Goal: Transaction & Acquisition: Purchase product/service

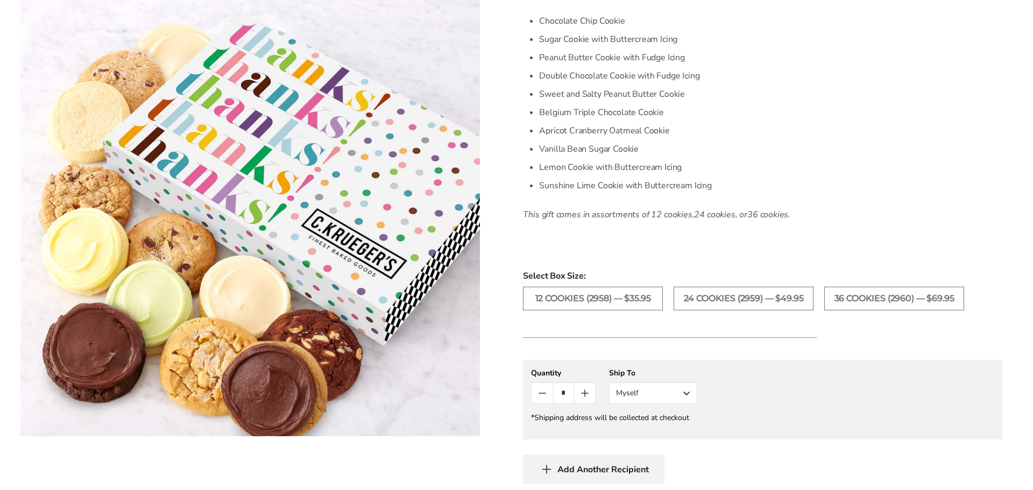
scroll to position [506, 0]
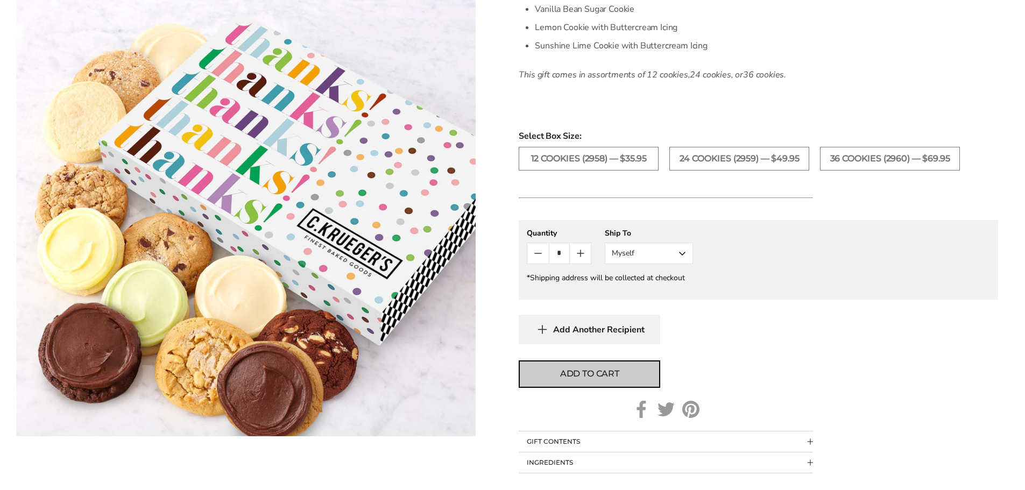
click at [636, 371] on button "Add to cart" at bounding box center [589, 373] width 141 height 27
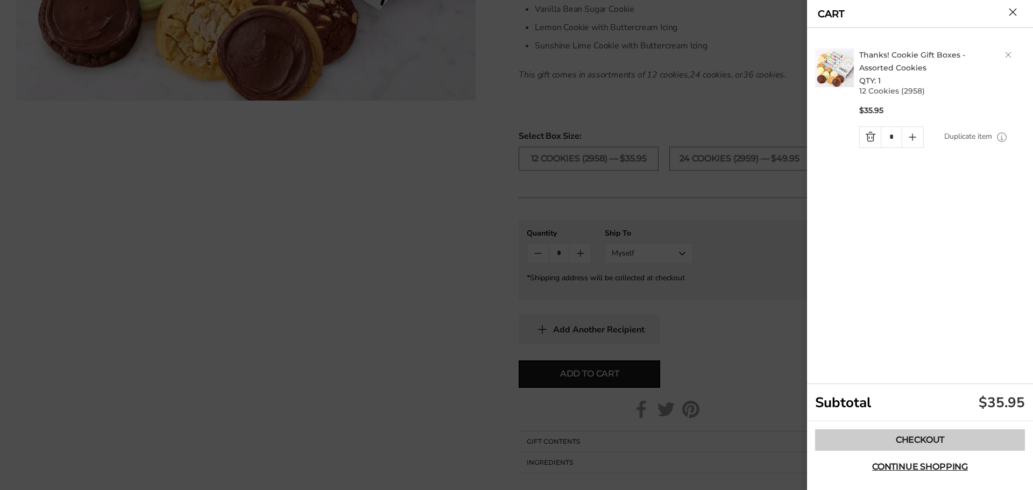
click at [938, 437] on link "Checkout" at bounding box center [920, 440] width 210 height 22
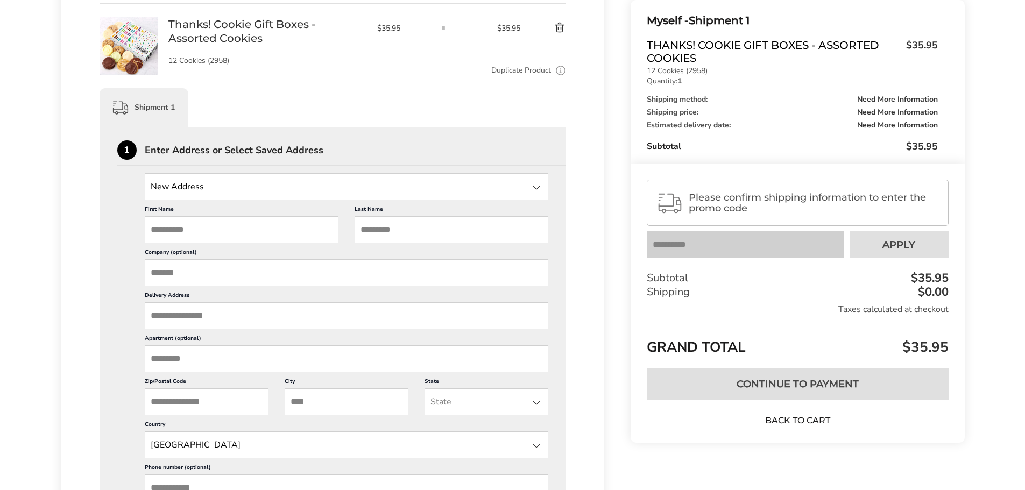
scroll to position [191, 0]
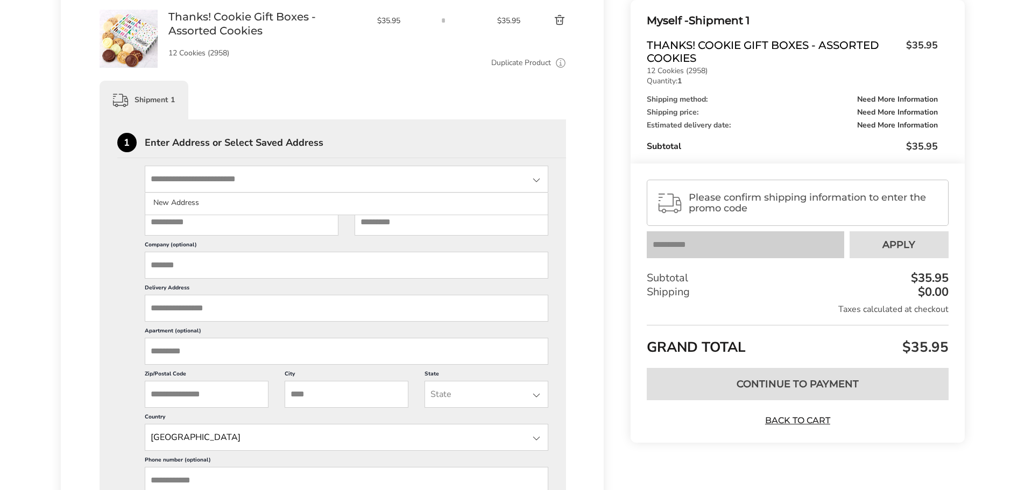
click at [233, 177] on input "State" at bounding box center [347, 179] width 404 height 27
click at [188, 302] on input "Delivery Address" at bounding box center [347, 308] width 404 height 27
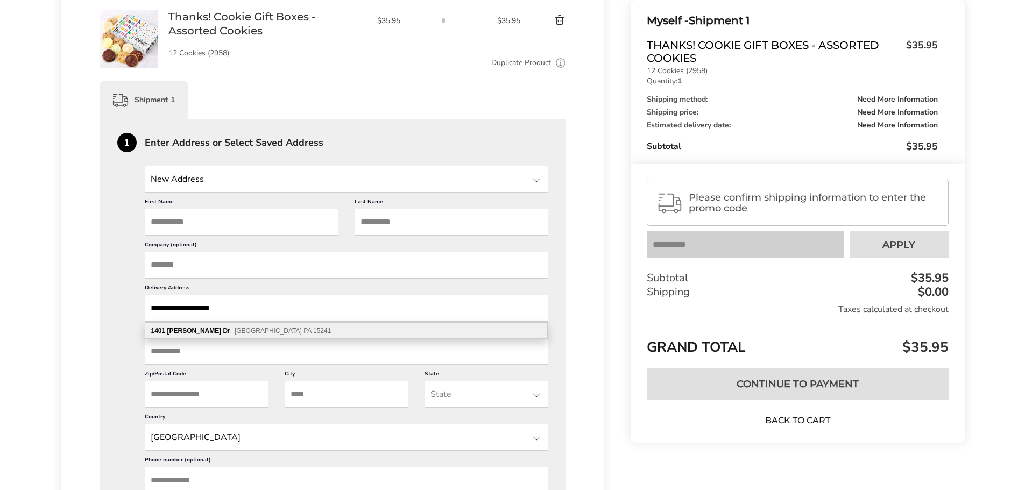
click at [235, 332] on span "Pittsburgh PA 15241" at bounding box center [283, 331] width 96 height 8
type input "**********"
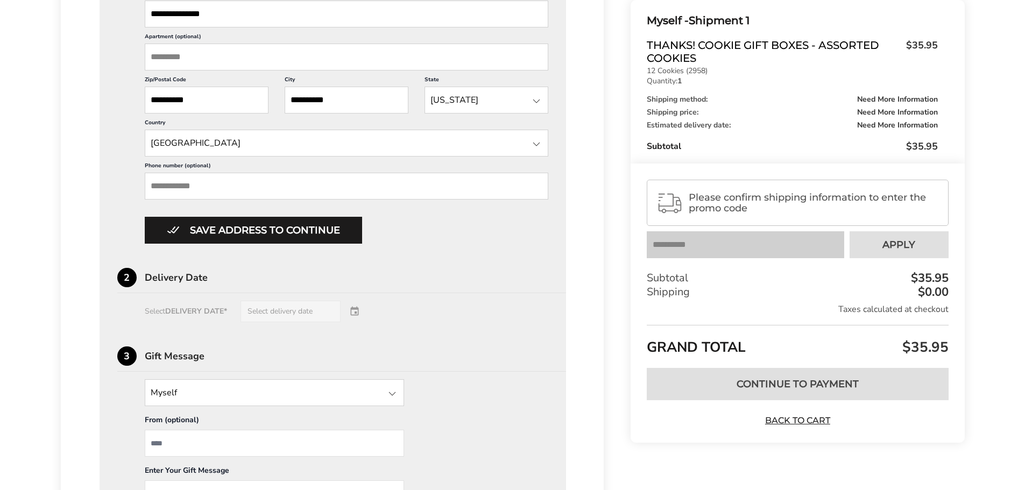
scroll to position [509, 0]
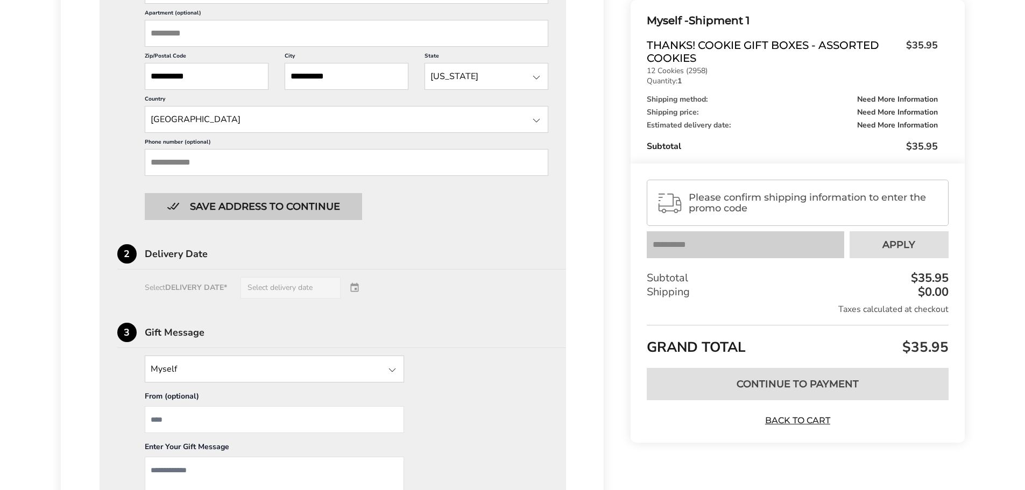
click at [309, 204] on button "Save address to continue" at bounding box center [253, 206] width 217 height 27
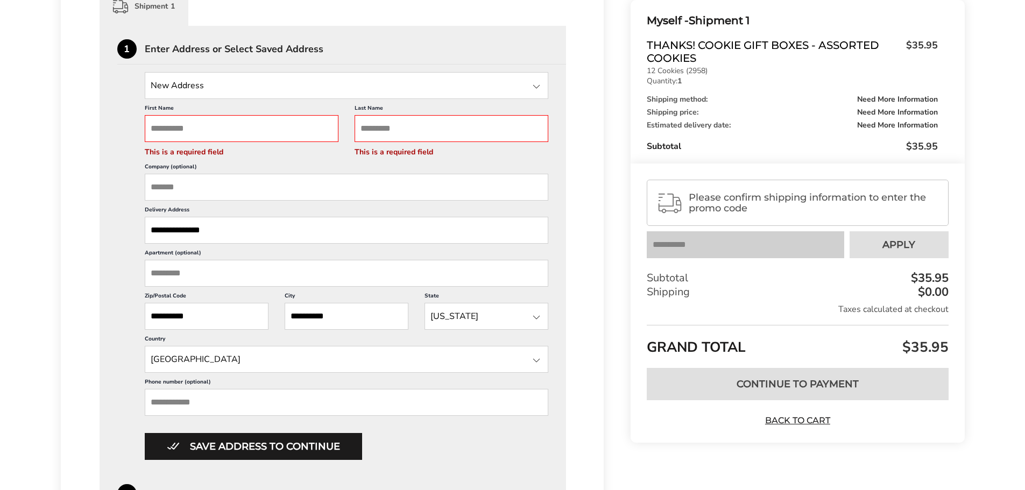
scroll to position [278, 0]
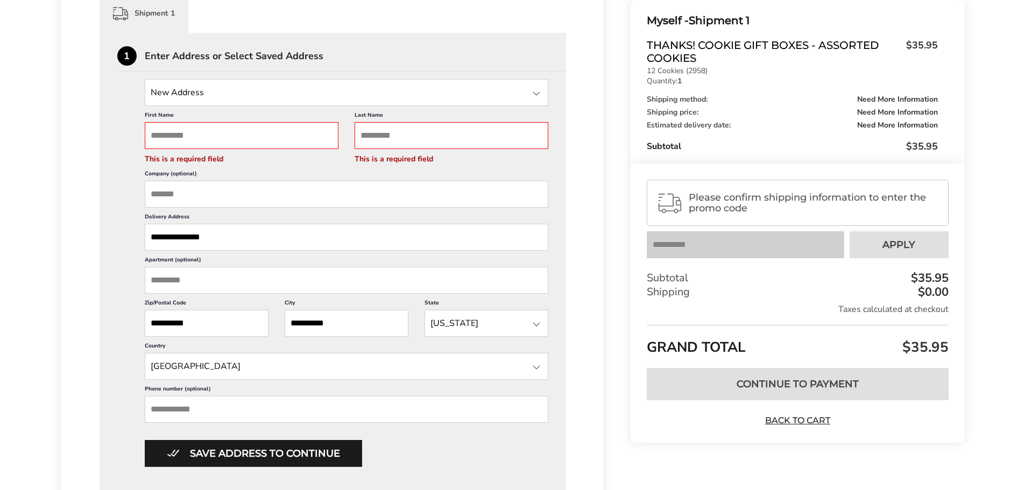
click at [193, 136] on input "First Name" at bounding box center [242, 135] width 194 height 27
type input "*****"
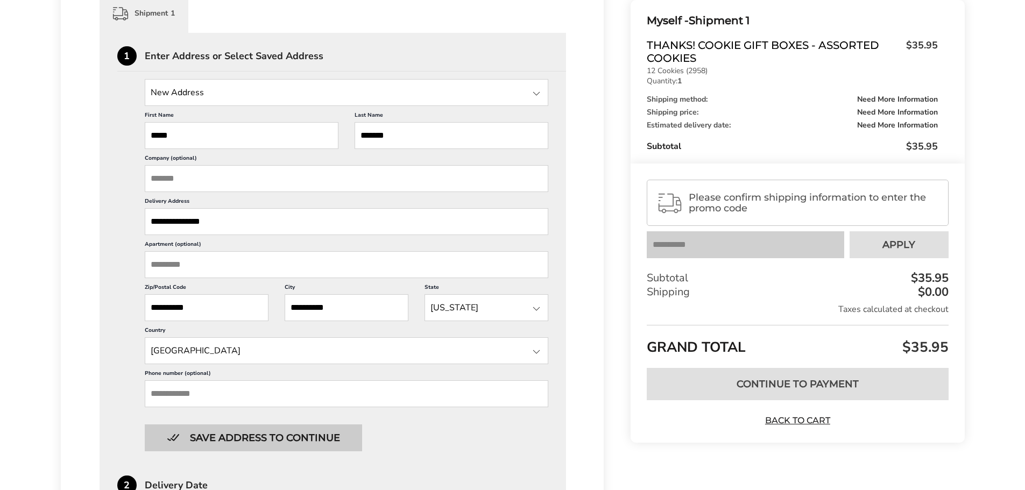
type input "*******"
click at [254, 444] on button "Save address to continue" at bounding box center [253, 437] width 217 height 27
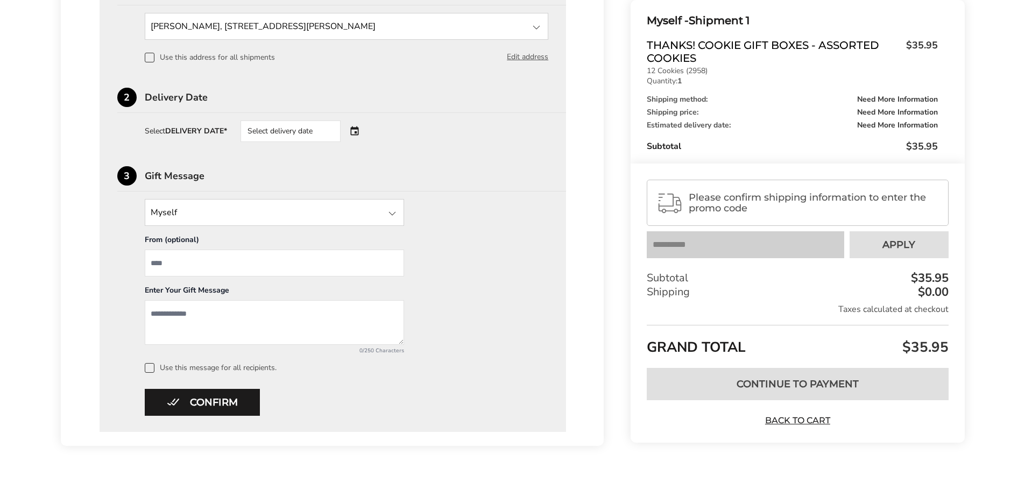
scroll to position [370, 0]
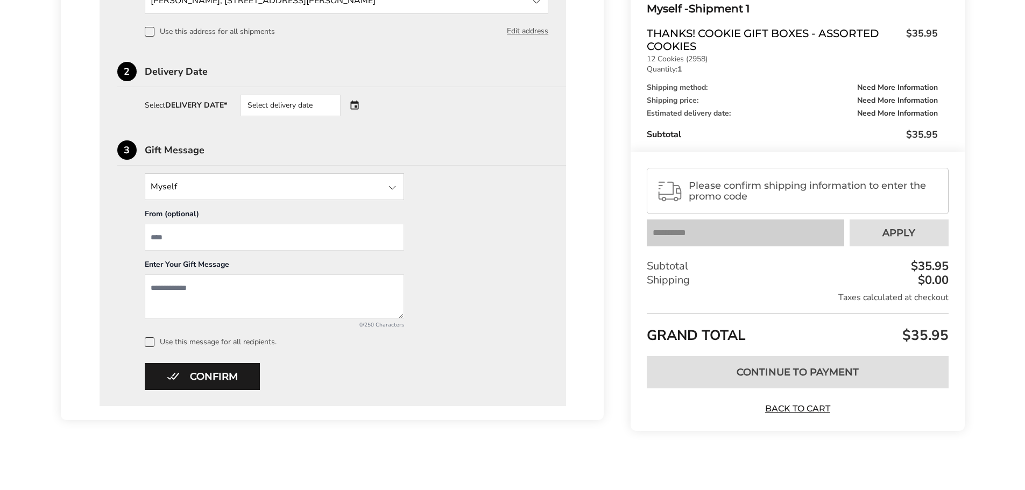
click at [224, 237] on input "From" at bounding box center [274, 237] width 259 height 27
click at [198, 376] on button "Confirm" at bounding box center [202, 376] width 115 height 27
click at [168, 236] on input "From" at bounding box center [274, 237] width 259 height 27
type input "**"
click at [198, 291] on textarea "Add a message" at bounding box center [274, 296] width 259 height 45
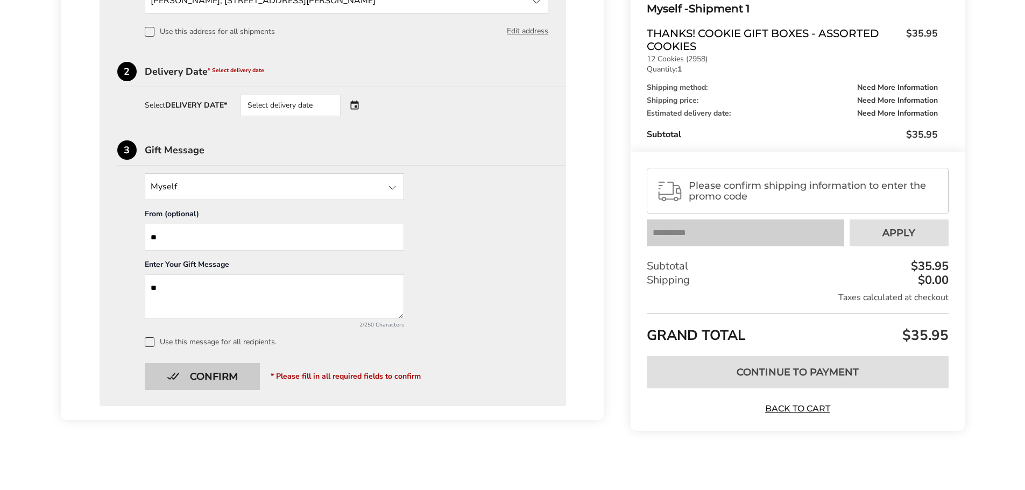
type textarea "**"
click at [197, 378] on button "Confirm" at bounding box center [202, 376] width 115 height 27
click at [280, 101] on div "Select delivery date" at bounding box center [290, 106] width 100 height 22
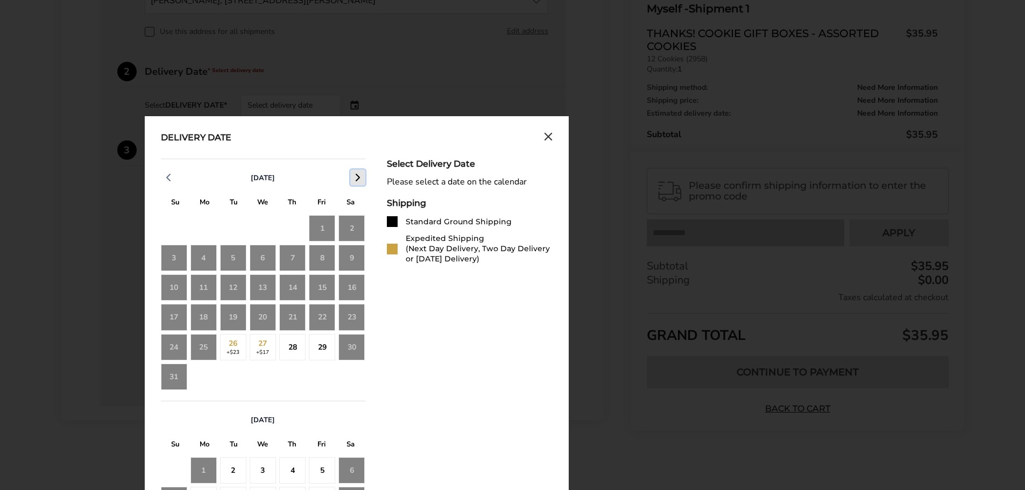
click at [356, 177] on icon "button" at bounding box center [357, 177] width 13 height 13
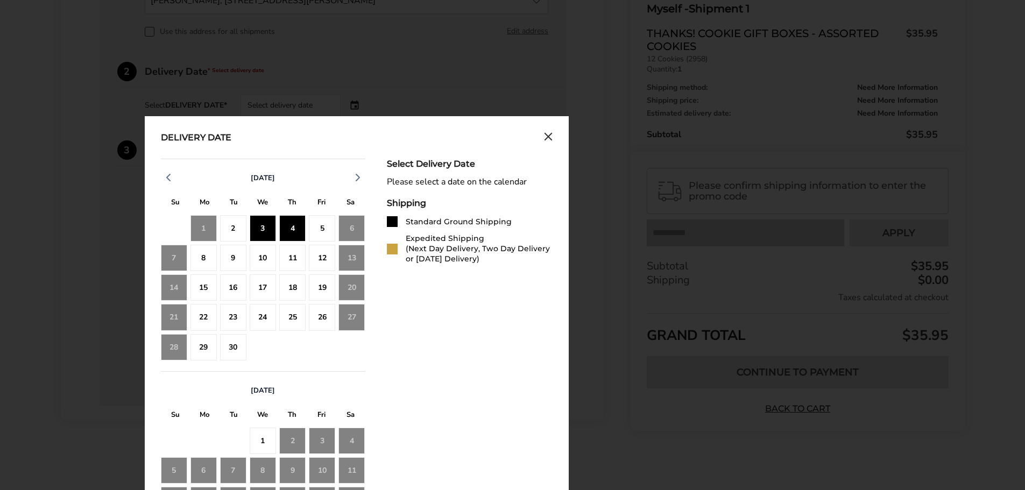
click at [287, 229] on div "4" at bounding box center [292, 228] width 26 height 26
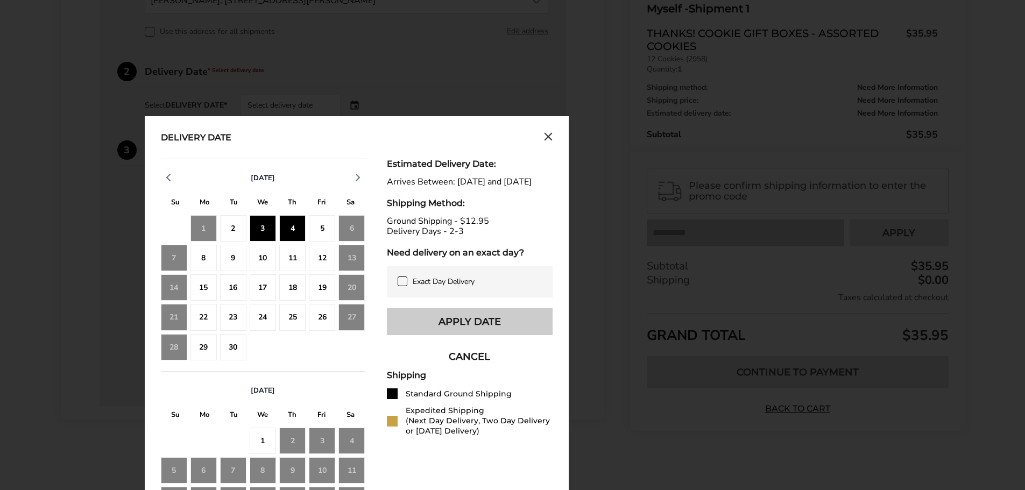
click at [493, 335] on button "Apply Date" at bounding box center [470, 321] width 166 height 27
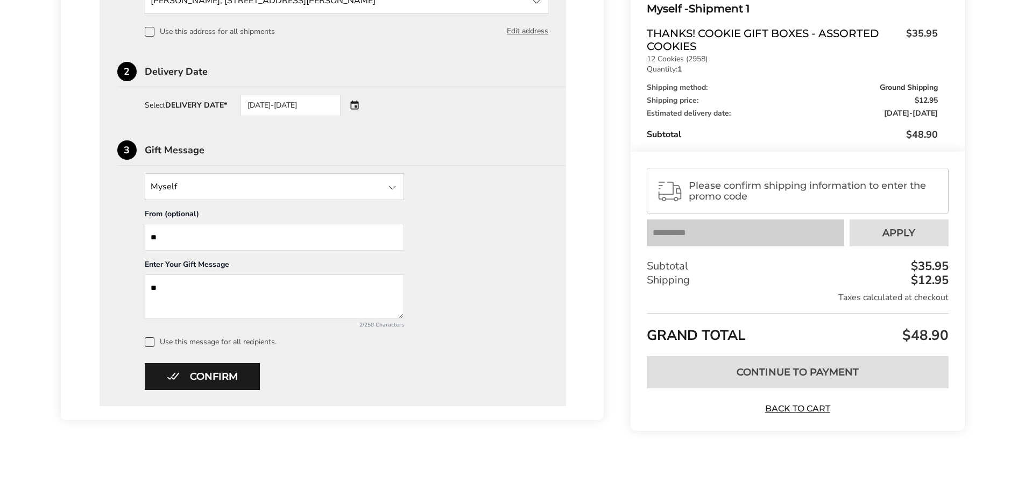
click at [990, 250] on div "Contact Information: Fill in the E-mail field Confirm Myself - Shipment 1 Compl…" at bounding box center [512, 104] width 1025 height 685
